Goal: Check status: Check status

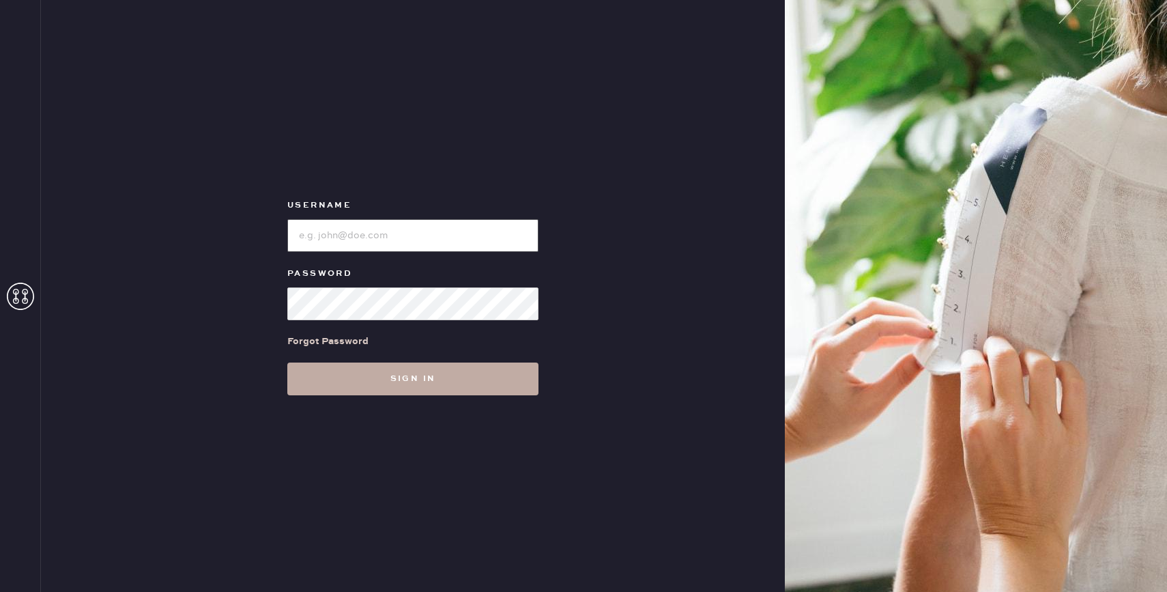
type input "reformationbond"
click at [342, 384] on button "Sign in" at bounding box center [412, 378] width 251 height 33
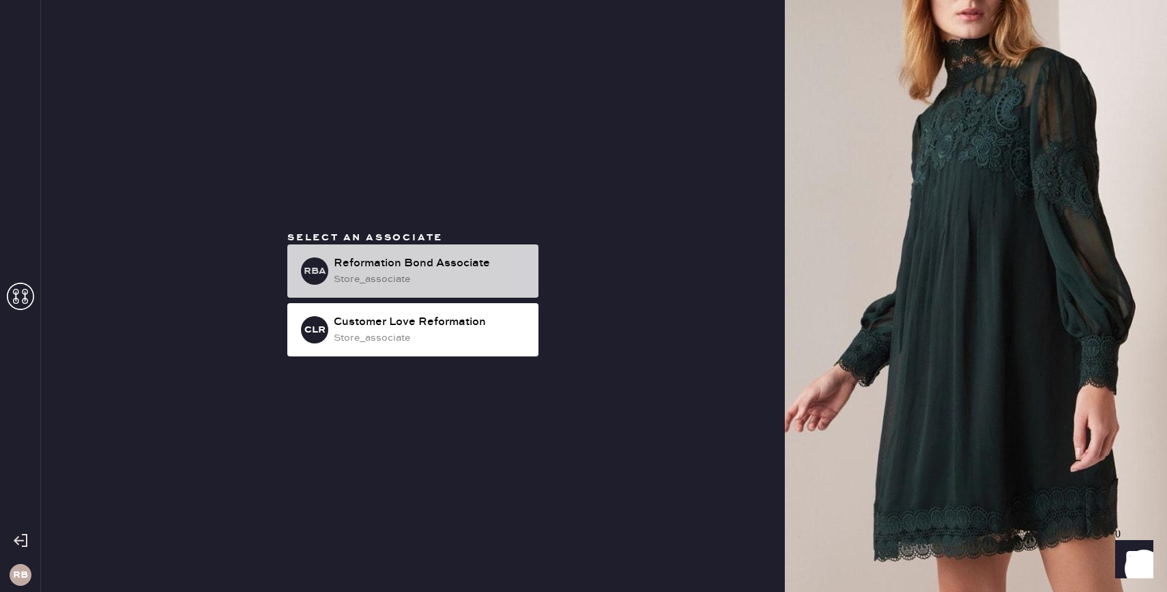
click at [333, 265] on div "RBA Reformation Bond Associate store_associate" at bounding box center [412, 270] width 251 height 53
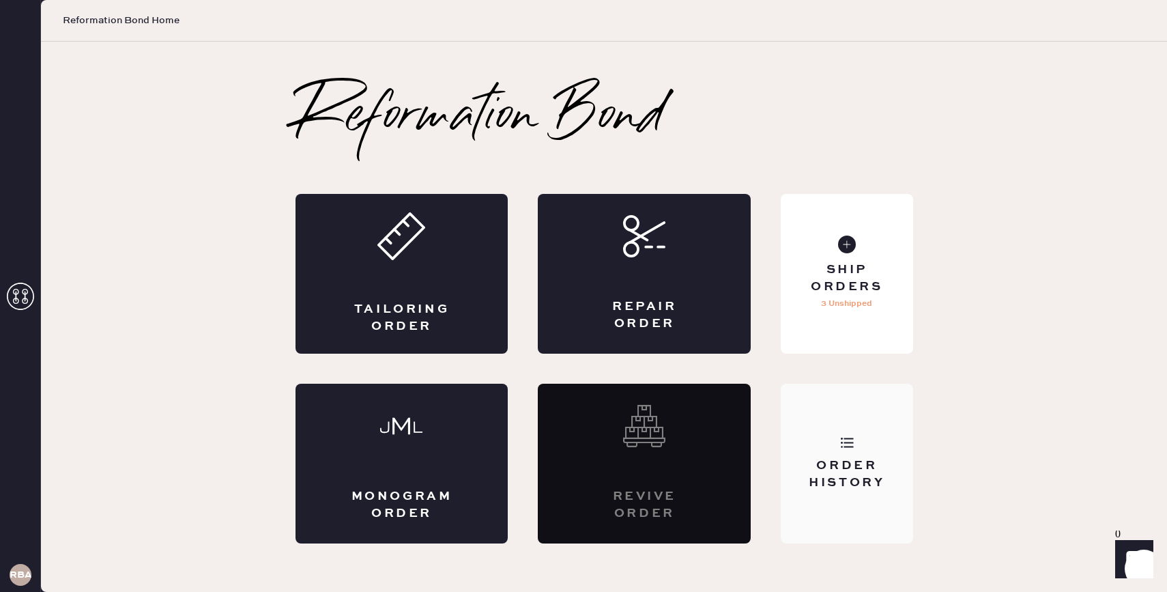
click at [804, 491] on div "Order History" at bounding box center [847, 464] width 132 height 160
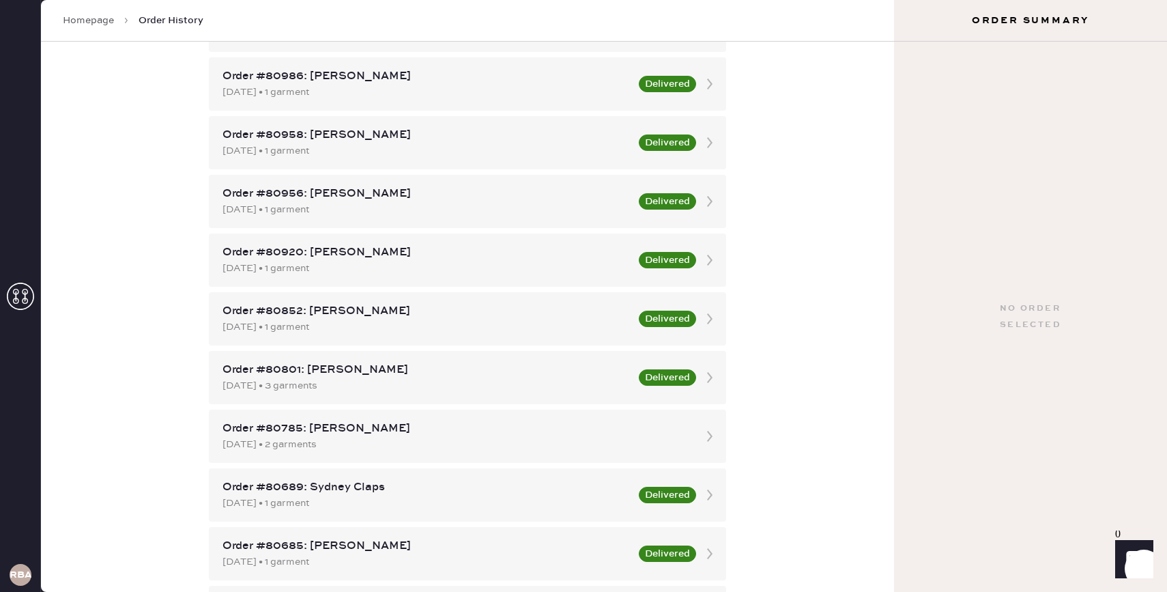
scroll to position [659, 0]
click at [413, 430] on div "Order #80785: [PERSON_NAME]" at bounding box center [454, 428] width 465 height 16
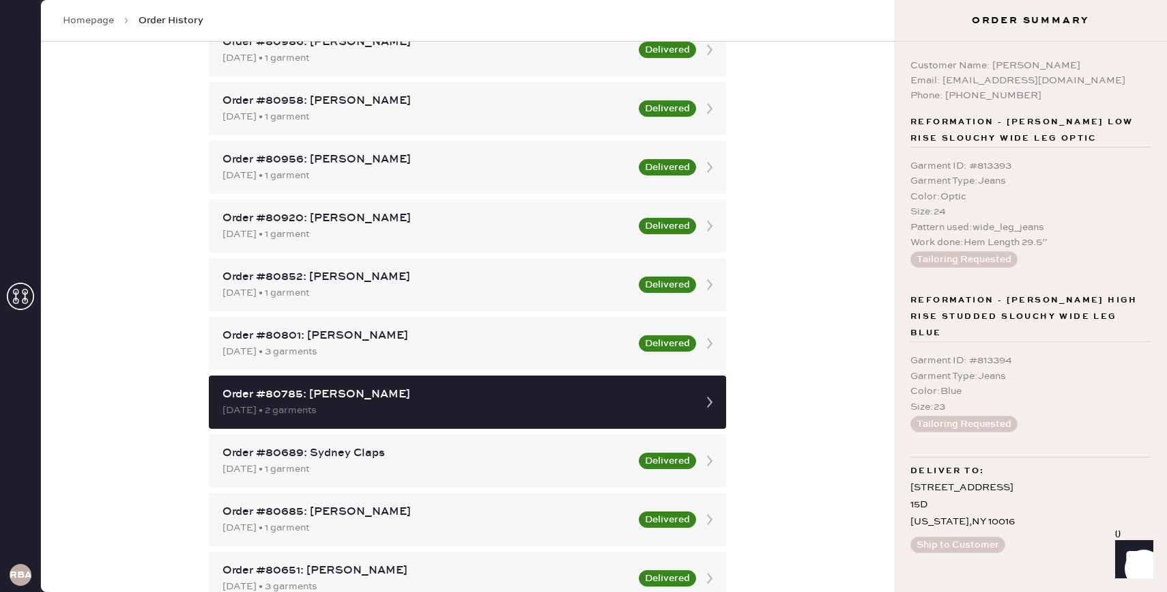
scroll to position [738, 0]
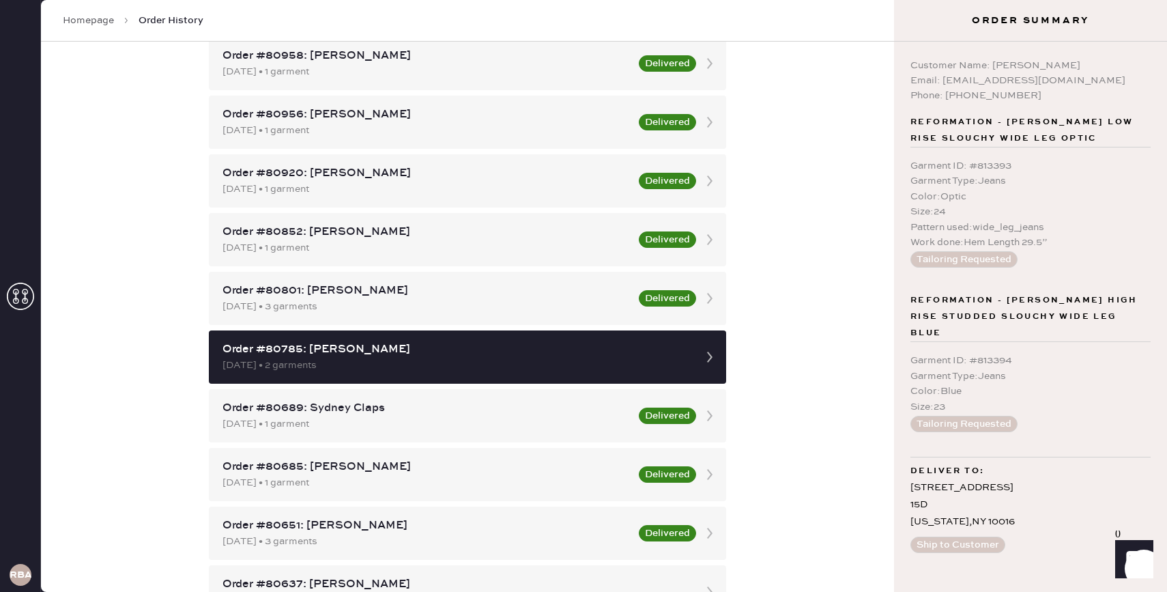
click at [779, 376] on div "Order History Shipment History New Shipment Group by shipment Customer Orders R…" at bounding box center [467, 317] width 853 height 550
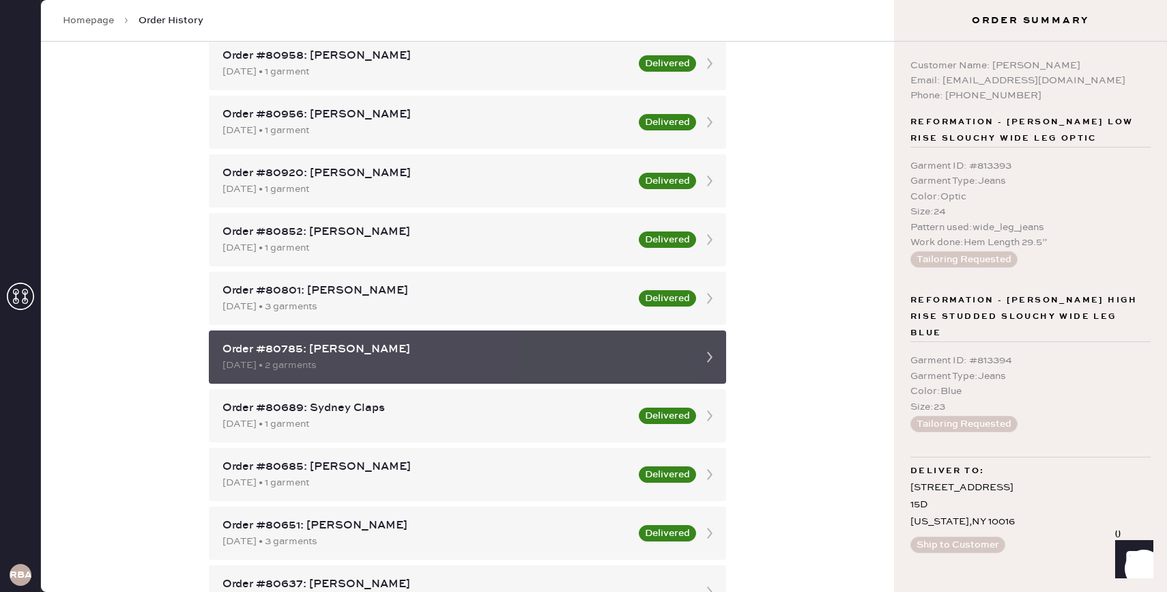
click at [698, 359] on icon at bounding box center [709, 356] width 27 height 27
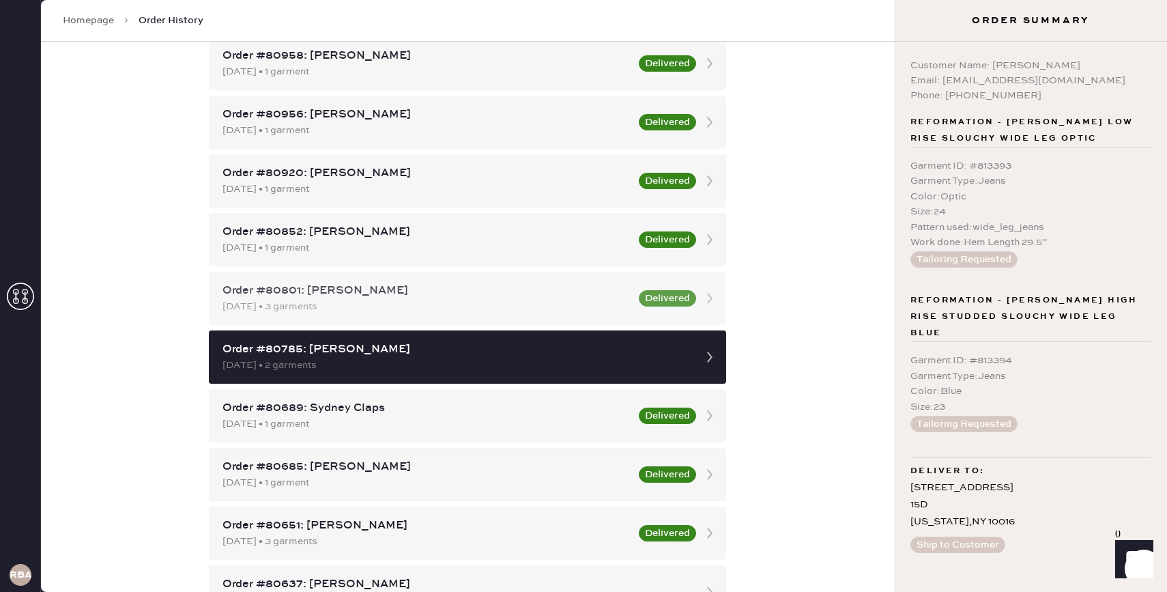
click at [694, 300] on button "Delivered" at bounding box center [667, 298] width 57 height 16
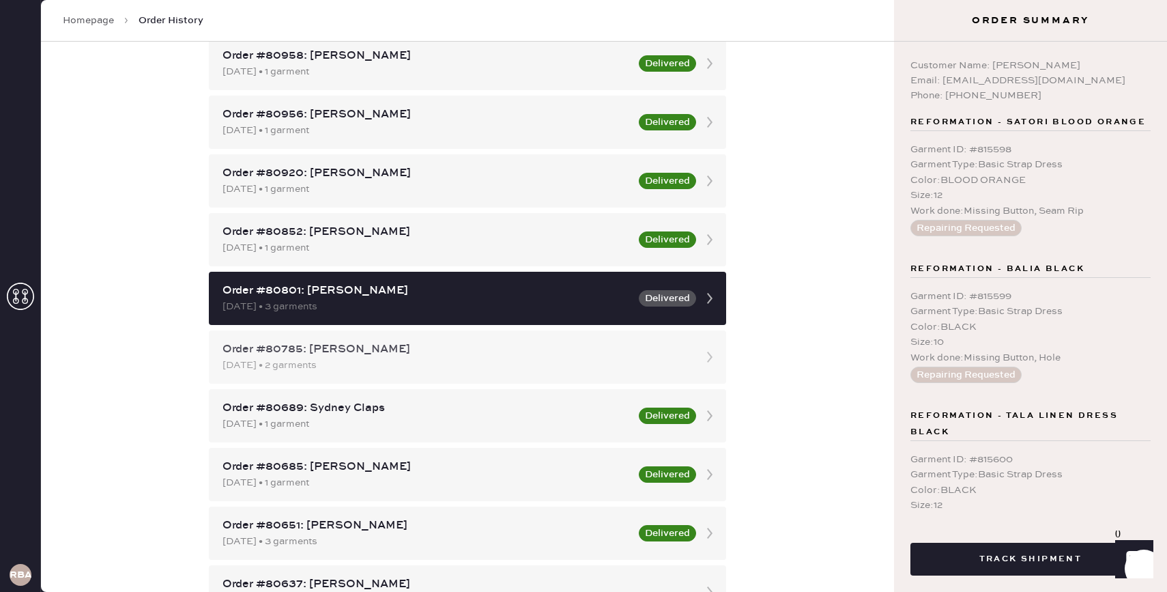
click at [687, 354] on div "Order #80785: [PERSON_NAME]" at bounding box center [454, 349] width 465 height 16
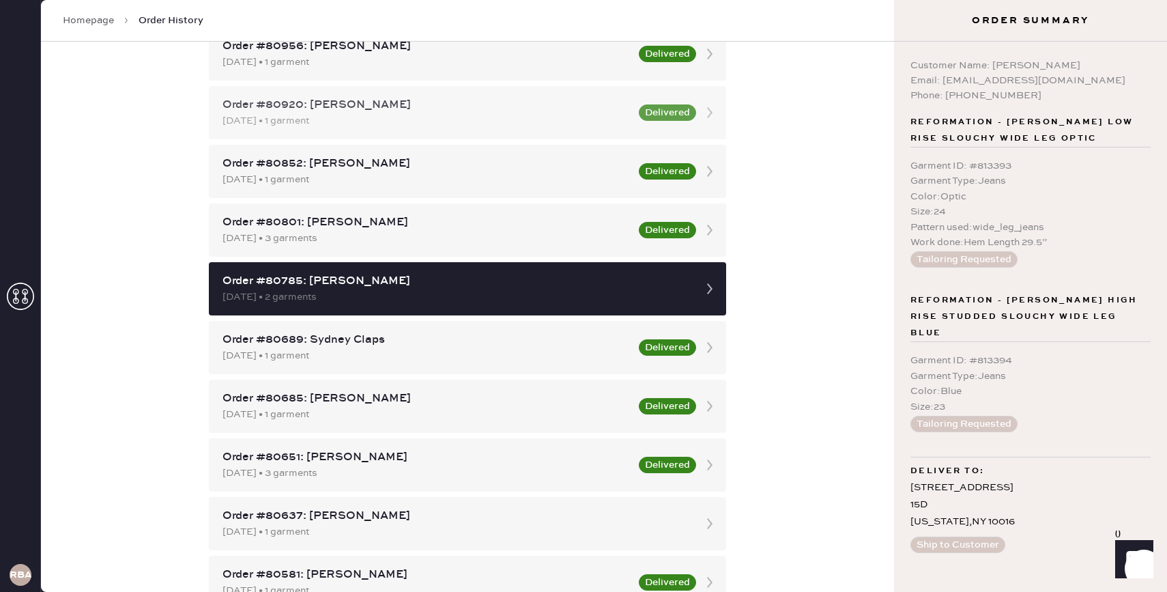
scroll to position [807, 0]
